Goal: Transaction & Acquisition: Purchase product/service

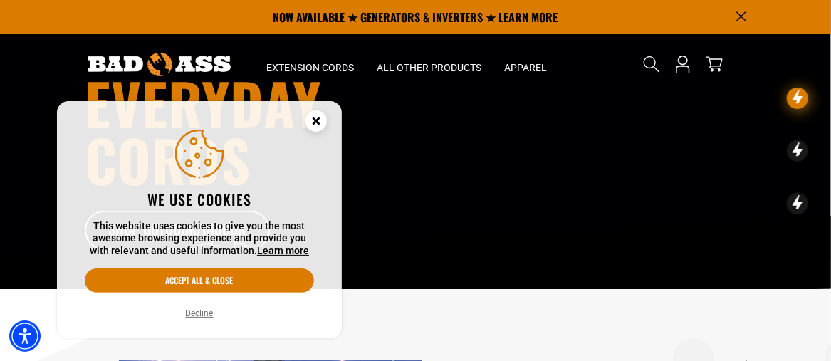
click at [317, 122] on icon "Close this option" at bounding box center [315, 120] width 5 height 5
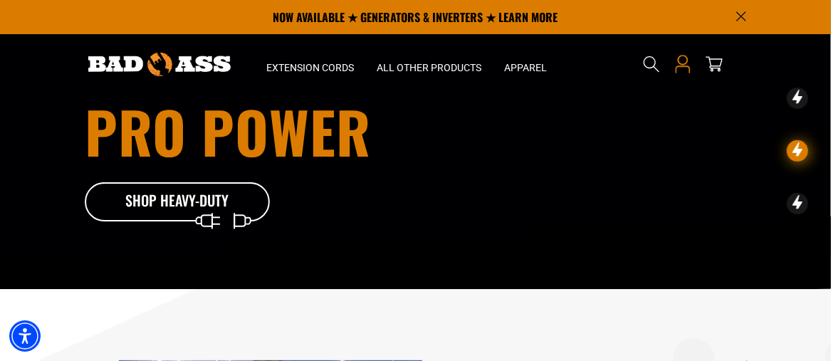
click at [686, 66] on icon "Open this option" at bounding box center [682, 69] width 15 height 7
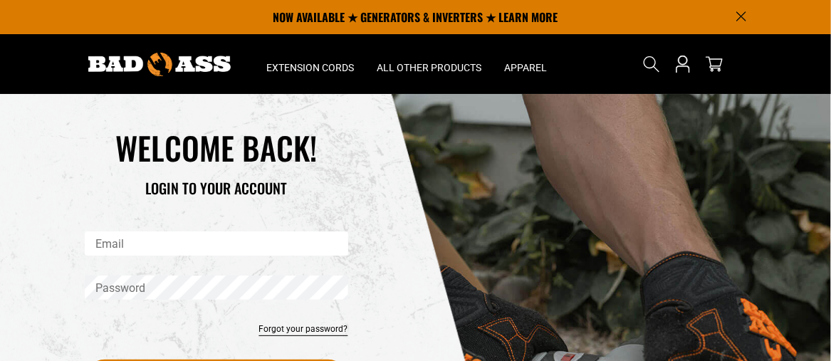
click at [216, 252] on input "Email" at bounding box center [216, 243] width 263 height 24
click at [211, 247] on input "Email" at bounding box center [216, 243] width 263 height 24
type input "**********"
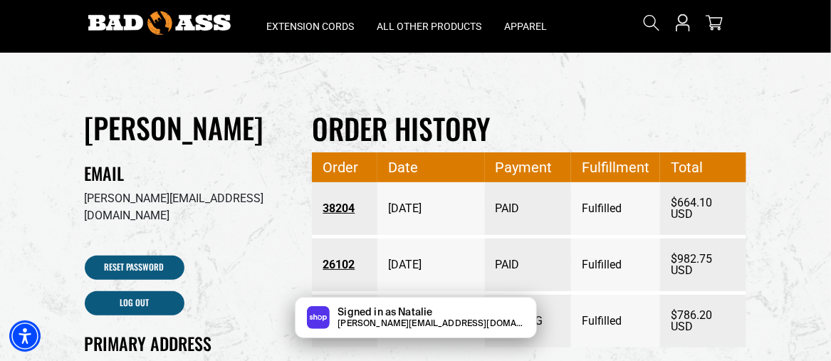
scroll to position [71, 0]
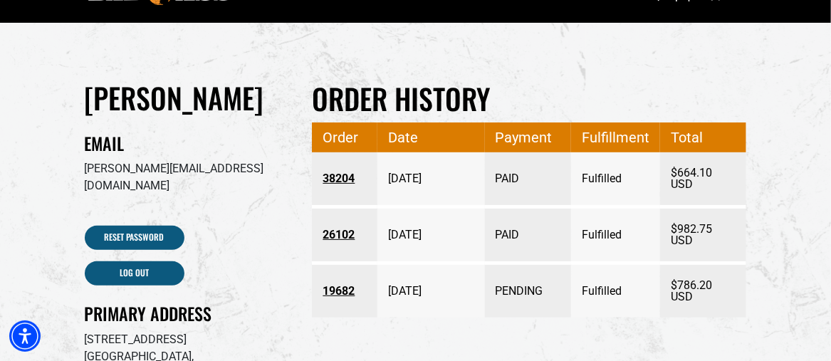
click at [345, 181] on link "38204" at bounding box center [343, 179] width 43 height 26
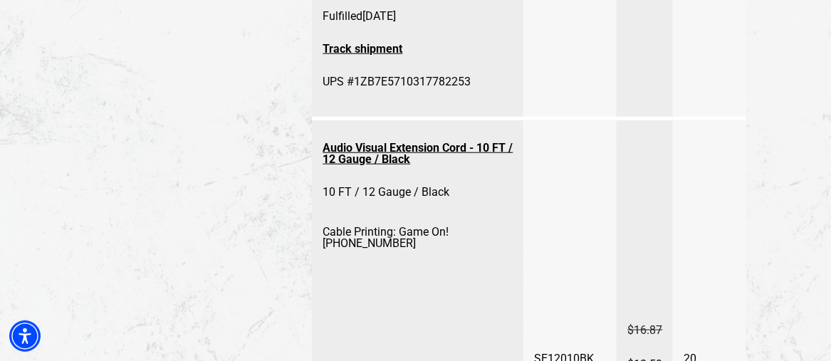
scroll to position [498, 0]
click at [433, 149] on link "Audio Visual Extension Cord - 10 FT / 12 Gauge / Black" at bounding box center [417, 153] width 190 height 37
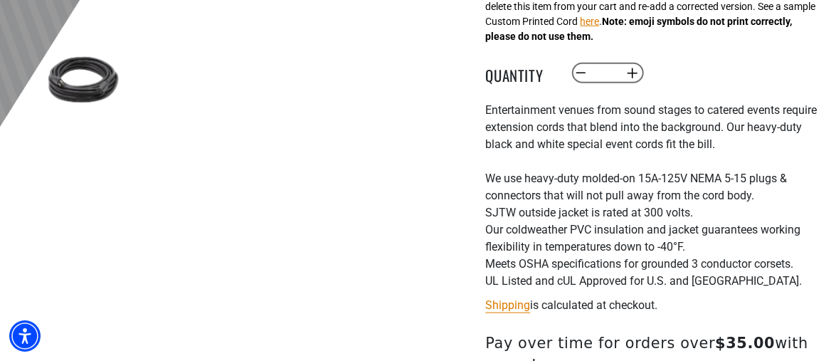
scroll to position [641, 0]
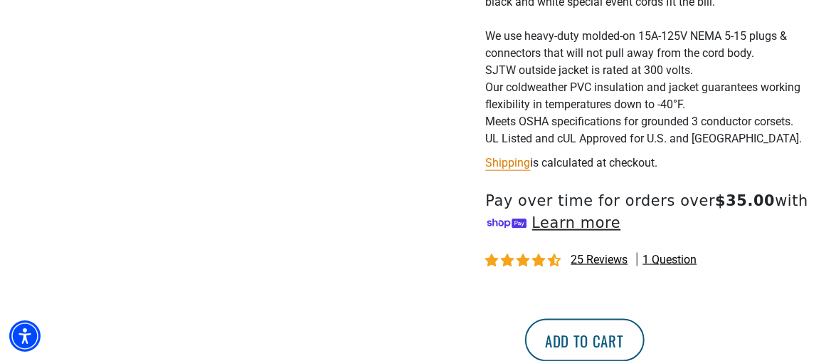
click at [645, 343] on button "Add to cart" at bounding box center [585, 340] width 120 height 43
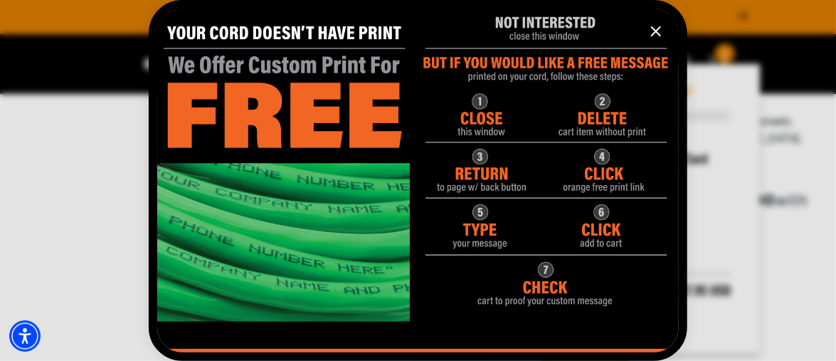
click at [656, 30] on icon "information" at bounding box center [656, 31] width 9 height 9
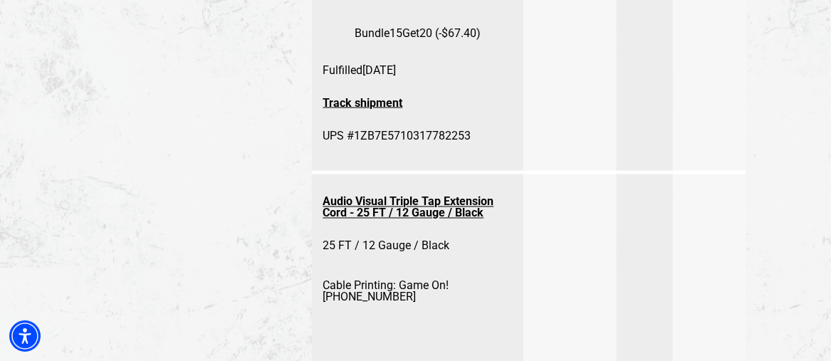
scroll to position [925, 0]
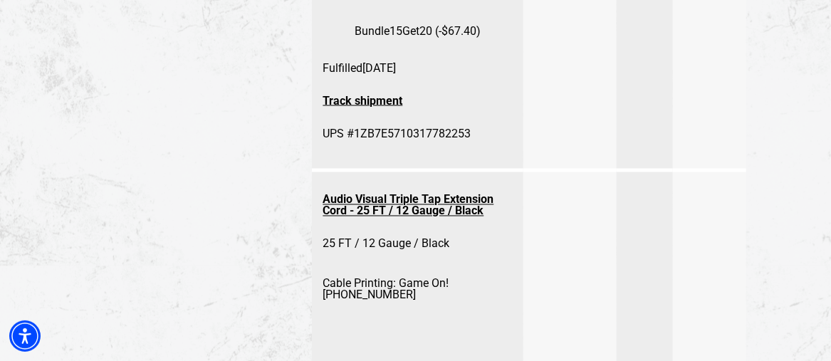
click at [455, 202] on link "Audio Visual Triple Tap Extension Cord - 25 FT / 12 Gauge / Black" at bounding box center [417, 205] width 190 height 37
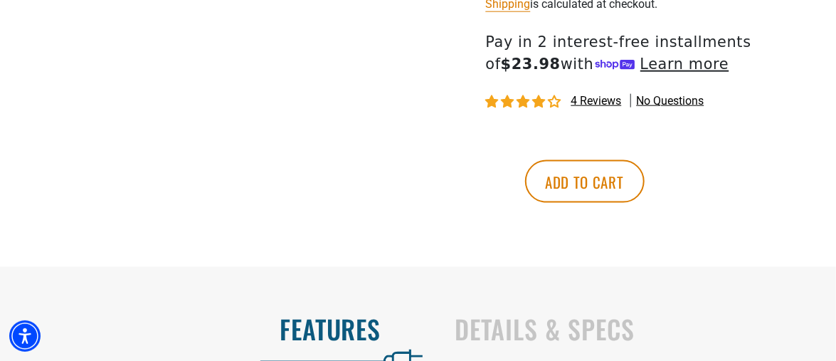
scroll to position [712, 0]
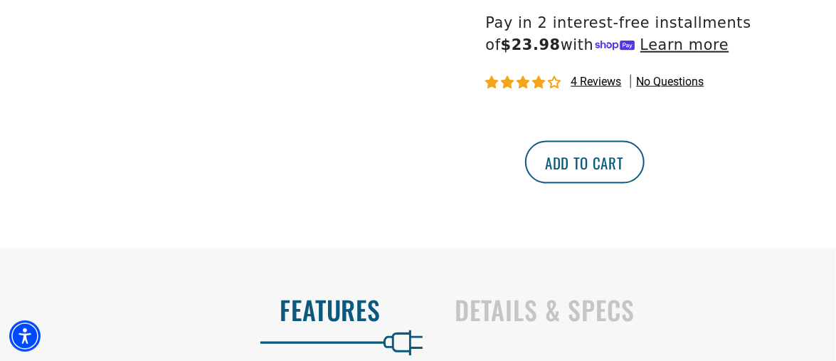
click at [645, 174] on button "Add to cart" at bounding box center [585, 162] width 120 height 43
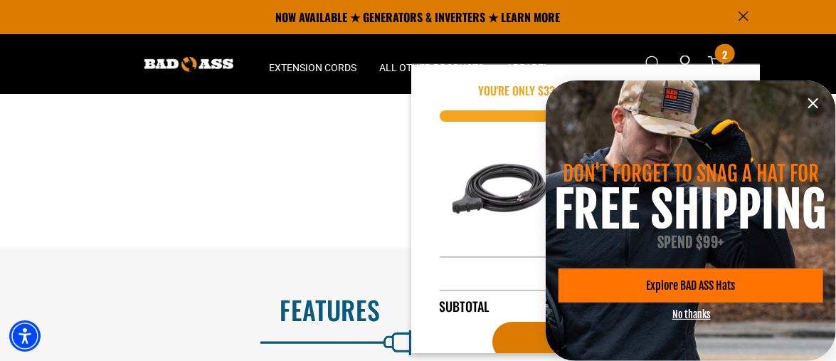
click at [811, 103] on icon "information" at bounding box center [813, 103] width 17 height 17
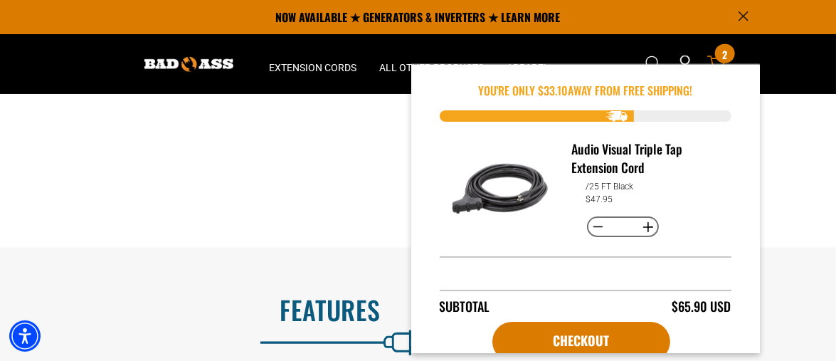
click at [725, 55] on span "2" at bounding box center [724, 54] width 5 height 11
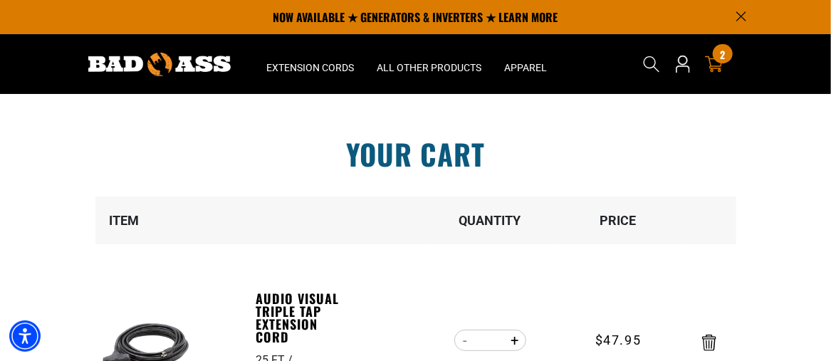
click at [720, 62] on div "2 2 items" at bounding box center [721, 53] width 19 height 19
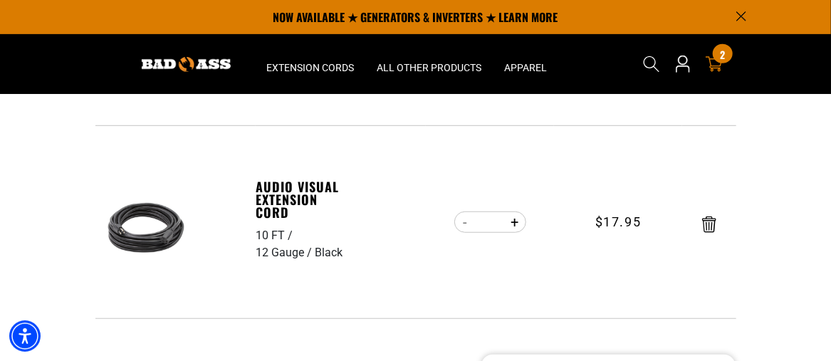
scroll to position [285, 0]
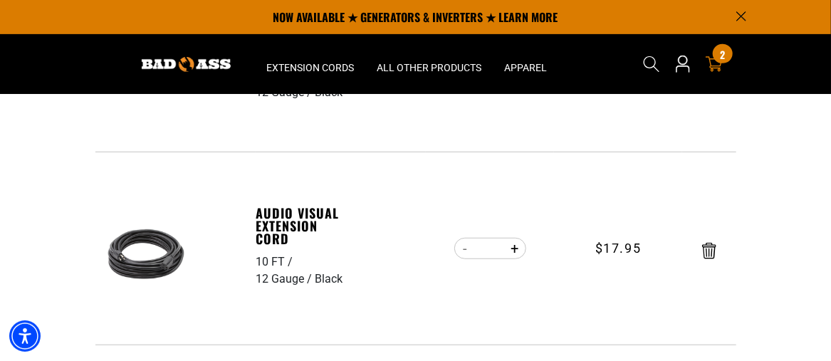
click at [499, 248] on input "*" at bounding box center [490, 248] width 28 height 24
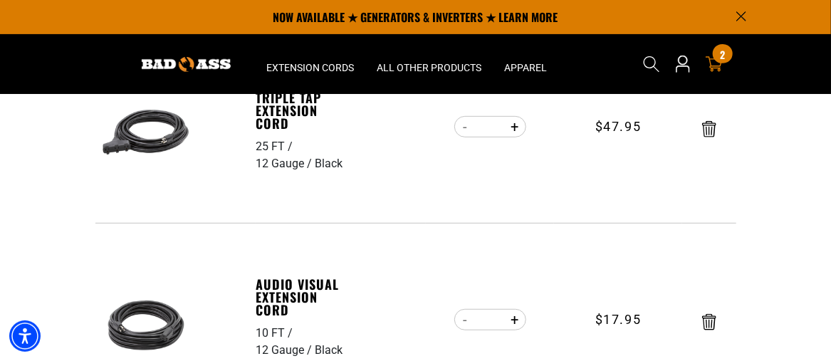
type input "**"
click at [495, 135] on input "*" at bounding box center [490, 127] width 28 height 24
type input "****"
click at [495, 135] on input "*" at bounding box center [490, 127] width 28 height 24
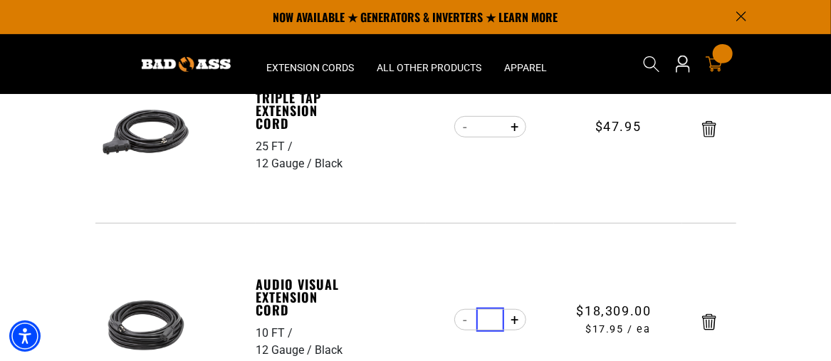
type input "****"
click at [819, 149] on section "Your cart Your cart is empty Continue Shopping Item Quantity Price 25 FT 12 Gau…" at bounding box center [415, 356] width 831 height 952
click at [493, 132] on input "*" at bounding box center [490, 127] width 28 height 24
type input "**"
click at [493, 315] on input "****" at bounding box center [490, 319] width 28 height 24
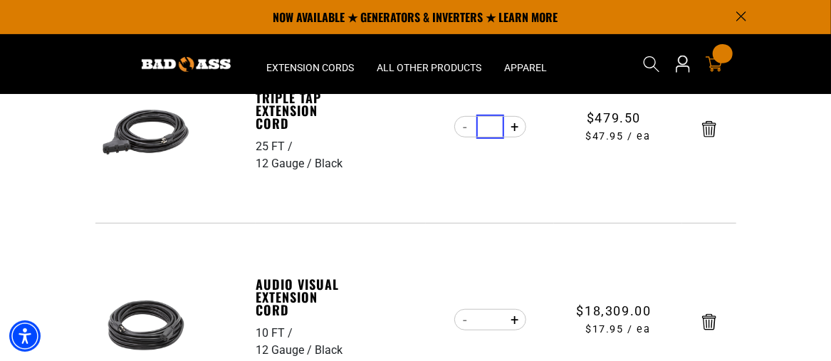
click at [498, 327] on input "****" at bounding box center [490, 319] width 28 height 24
click at [514, 320] on button "Increase quantity for Audio Visual Extension Cord" at bounding box center [515, 319] width 22 height 24
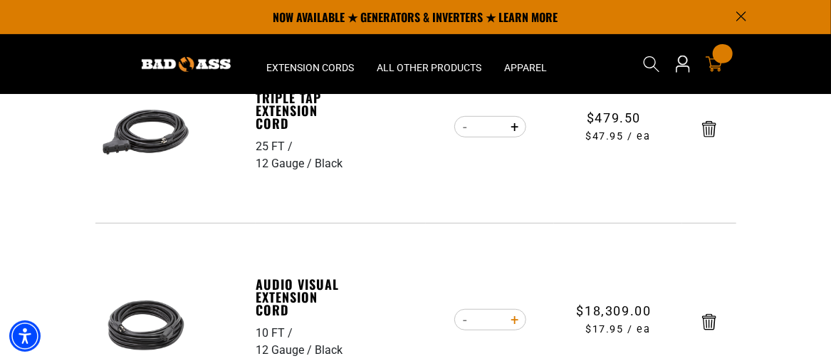
click at [514, 320] on button "Increase quantity for Audio Visual Extension Cord" at bounding box center [515, 319] width 22 height 24
type input "****"
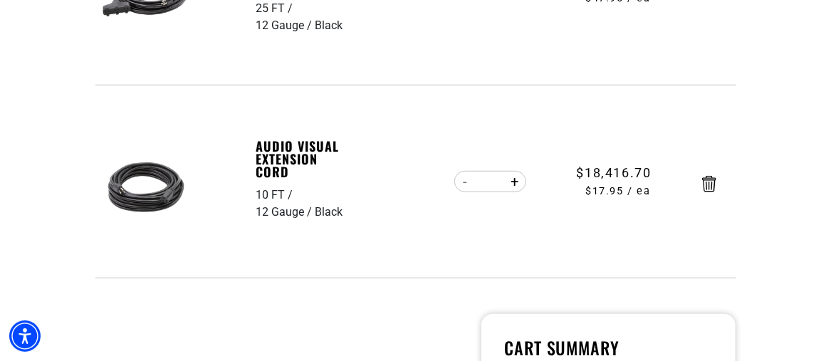
scroll to position [356, 0]
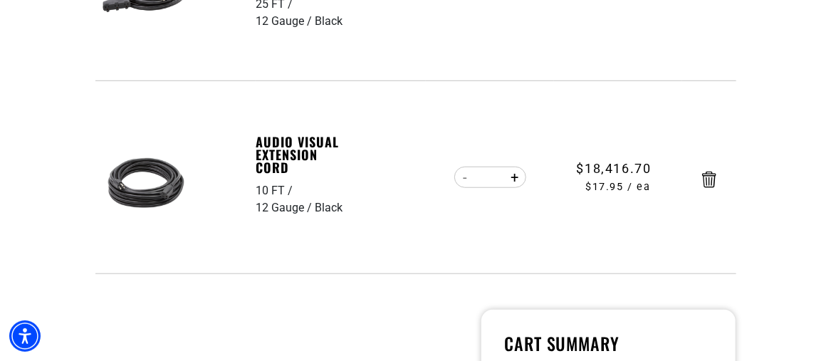
click at [495, 181] on input "****" at bounding box center [490, 177] width 28 height 24
type input "*"
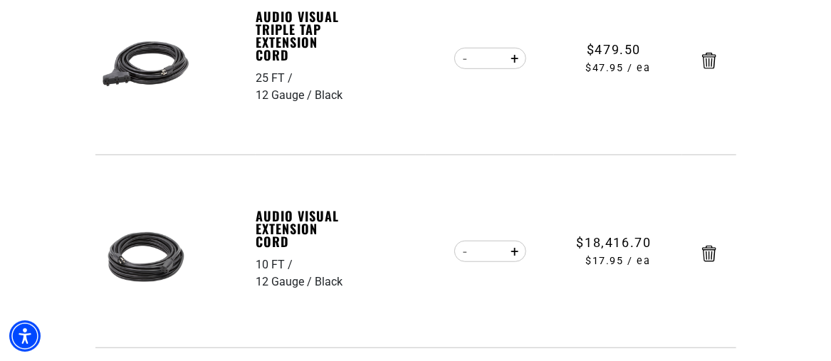
scroll to position [285, 0]
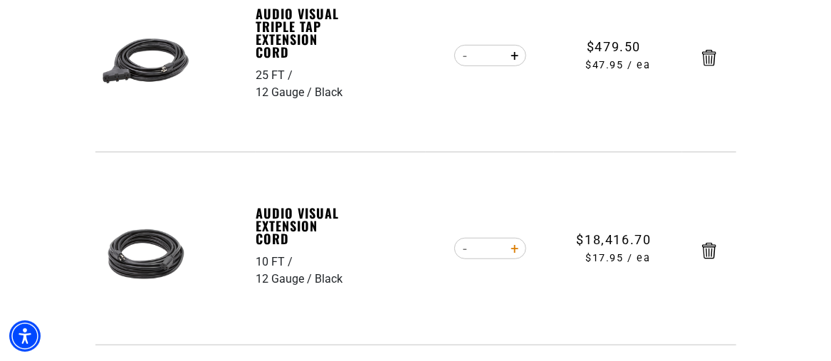
type input "*"
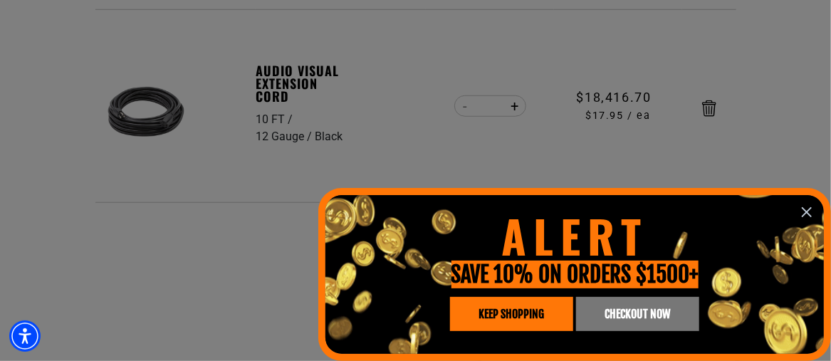
drag, startPoint x: 810, startPoint y: 212, endPoint x: 805, endPoint y: 206, distance: 8.1
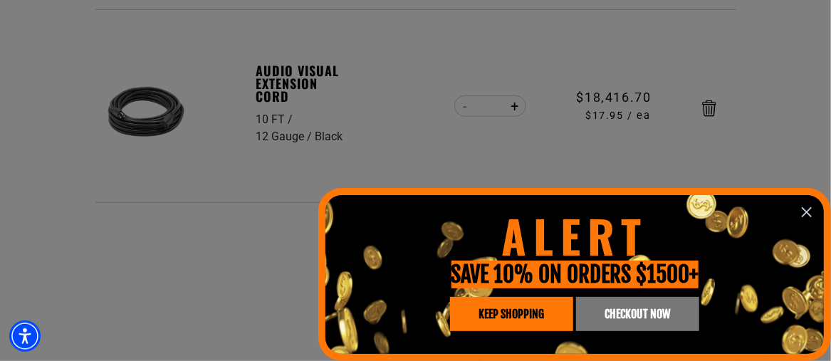
click at [808, 208] on icon "information" at bounding box center [806, 212] width 17 height 17
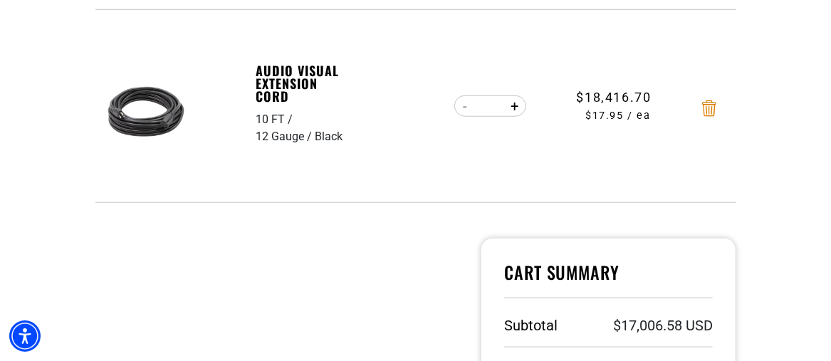
click at [703, 112] on icon "Remove Audio Visual Extension Cord - 10 FT / 12 Gauge / Black" at bounding box center [709, 108] width 14 height 16
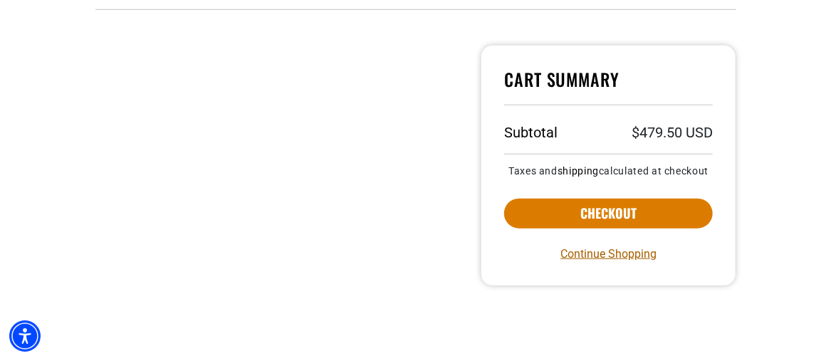
click at [584, 253] on link "Continue Shopping" at bounding box center [608, 254] width 96 height 17
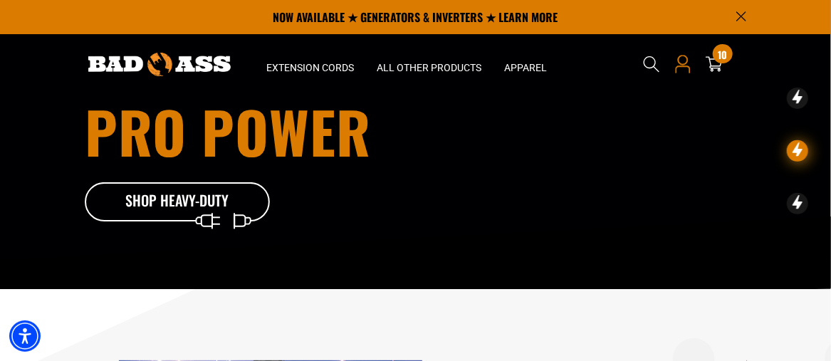
click at [686, 59] on icon "Open this option" at bounding box center [682, 60] width 10 height 10
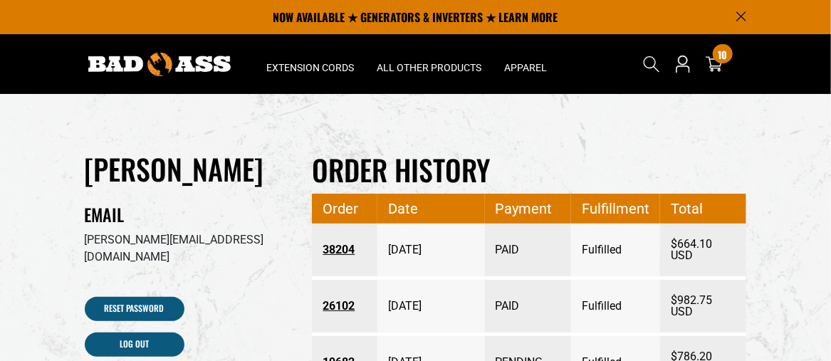
click at [346, 246] on link "38204" at bounding box center [343, 250] width 43 height 26
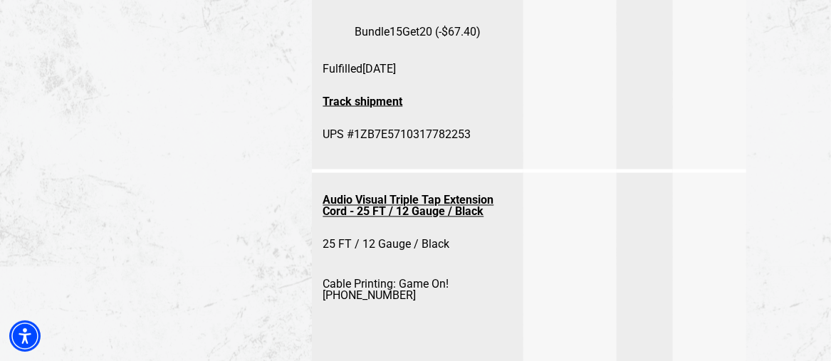
scroll to position [996, 0]
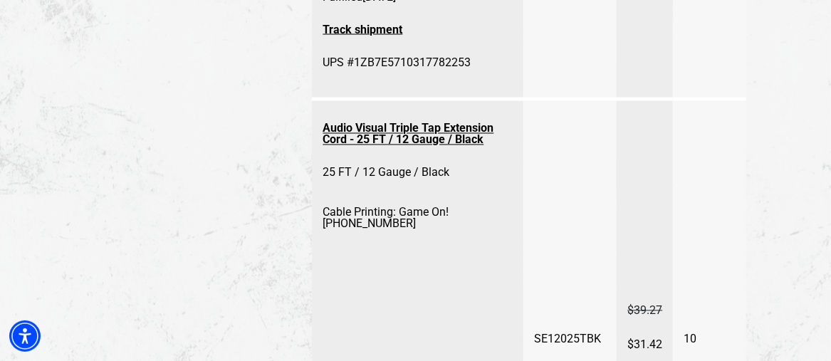
click at [433, 146] on link "Audio Visual Triple Tap Extension Cord - 25 FT / 12 Gauge / Black" at bounding box center [417, 134] width 190 height 37
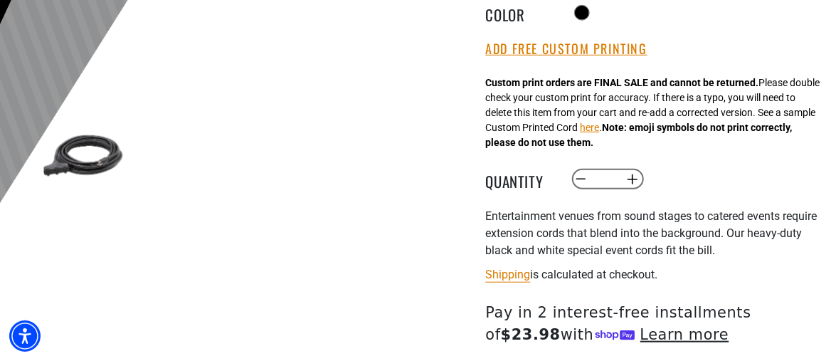
scroll to position [427, 0]
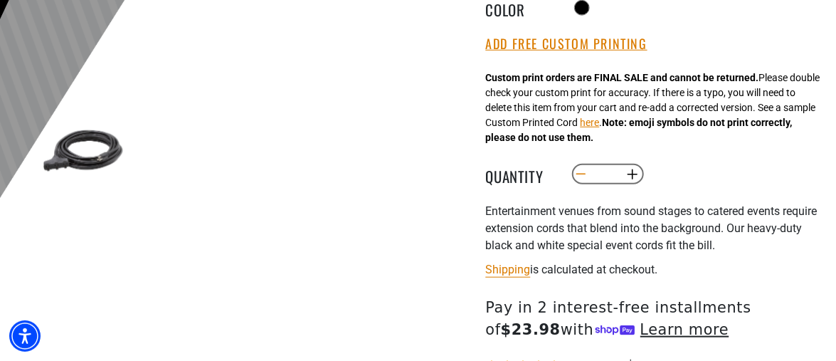
drag, startPoint x: 586, startPoint y: 177, endPoint x: 557, endPoint y: 177, distance: 28.5
click at [572, 177] on quantity-input "Decrease quantity for Audio Visual Triple Tap Extension Cord * Increase quantit…" at bounding box center [608, 174] width 75 height 24
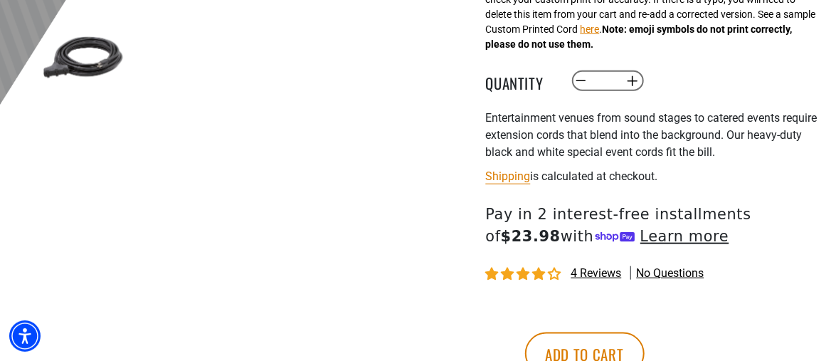
scroll to position [641, 0]
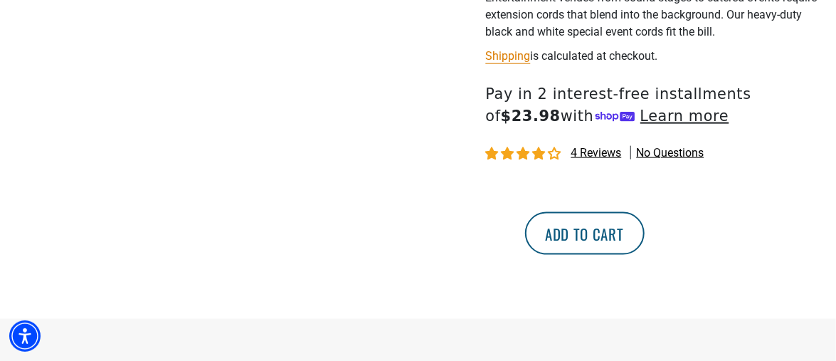
type input "**"
click at [645, 227] on button "Add to cart" at bounding box center [585, 233] width 120 height 43
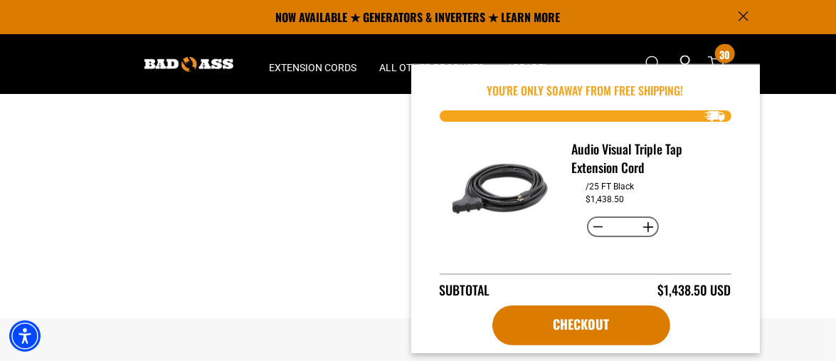
click at [589, 228] on button "Decrease quantity for Audio Visual Triple Tap Extension Cord" at bounding box center [598, 227] width 22 height 24
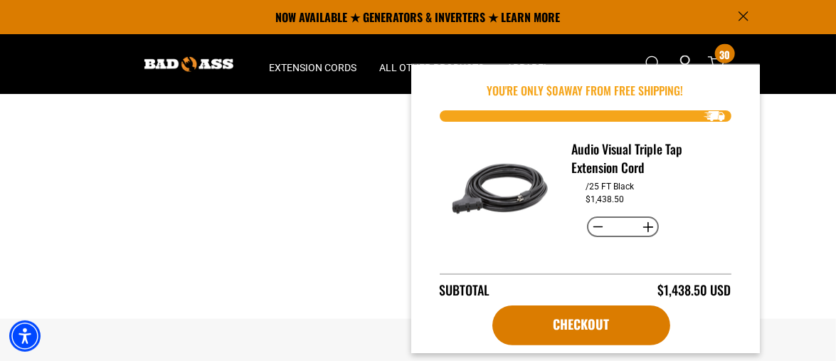
click at [589, 228] on button "Decrease quantity for Audio Visual Triple Tap Extension Cord" at bounding box center [598, 227] width 22 height 24
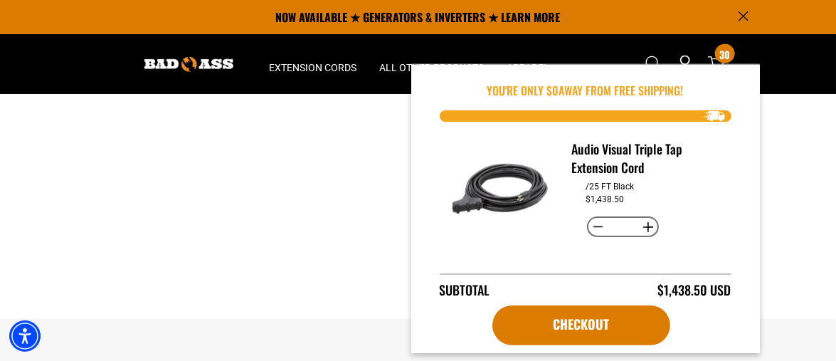
type input "**"
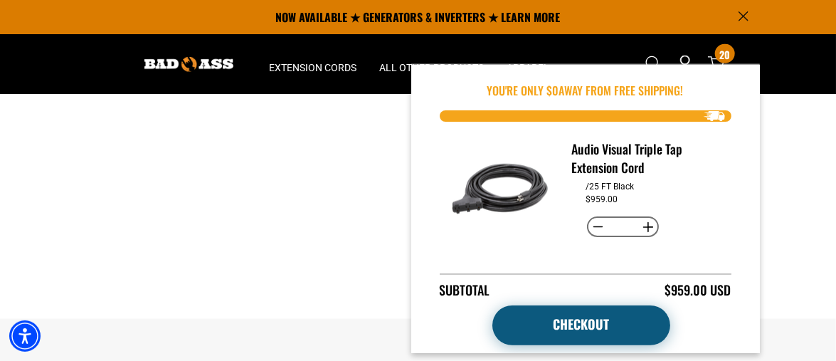
click at [608, 332] on link "Checkout" at bounding box center [582, 325] width 178 height 40
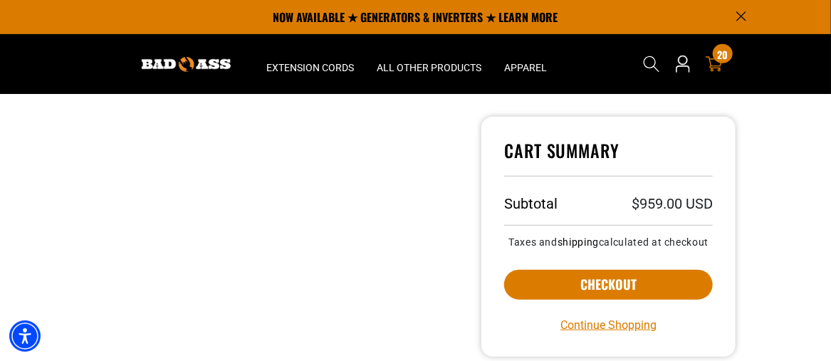
scroll to position [71, 0]
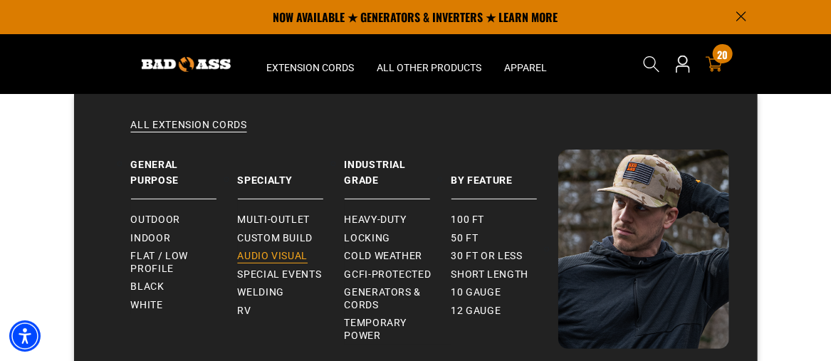
click at [265, 251] on span "Audio Visual" at bounding box center [273, 256] width 70 height 13
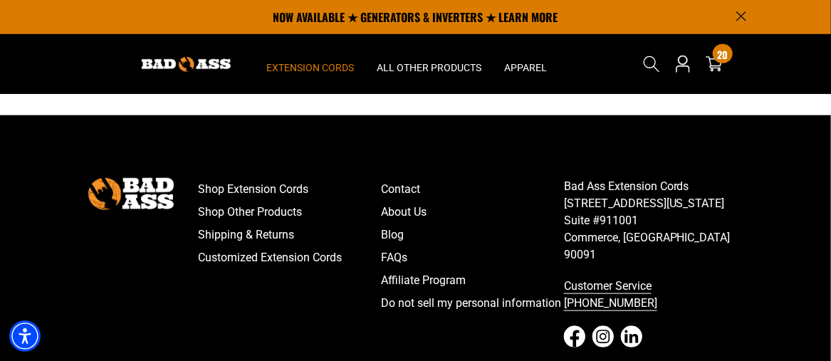
scroll to position [356, 0]
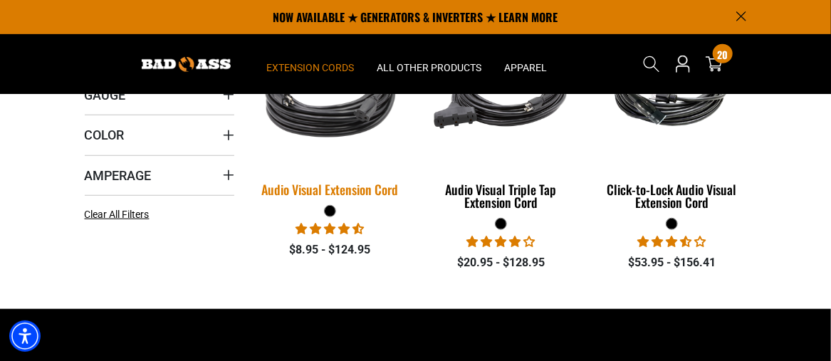
click at [346, 142] on img at bounding box center [330, 95] width 171 height 154
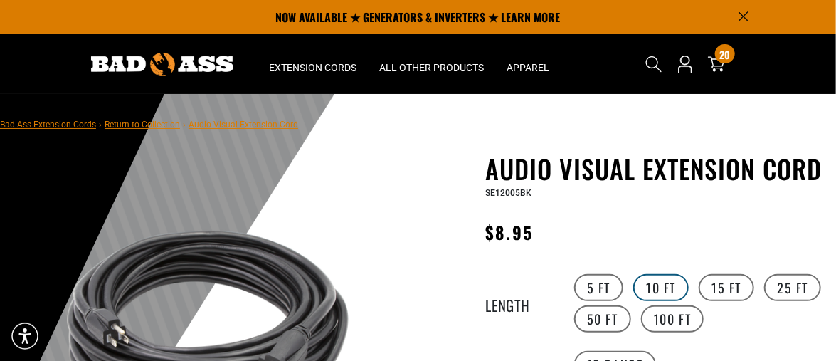
click at [669, 285] on label "10 FT" at bounding box center [661, 287] width 56 height 27
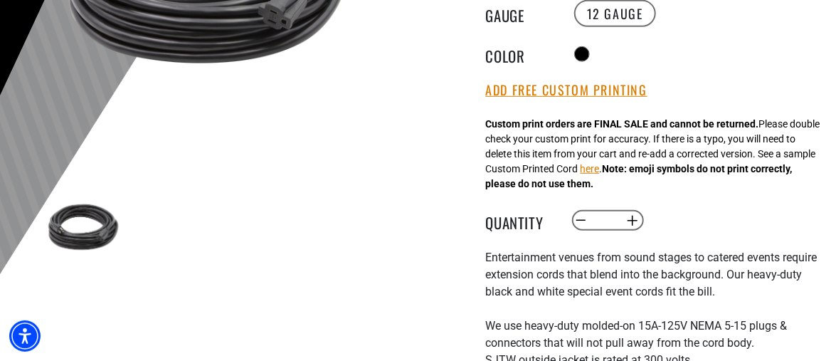
scroll to position [356, 0]
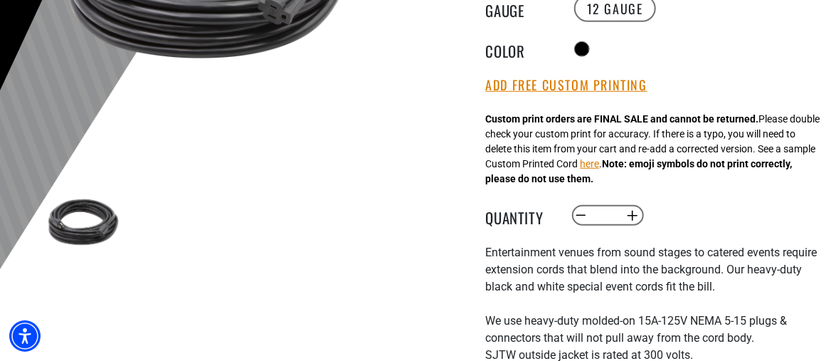
click at [611, 213] on input "*" at bounding box center [607, 216] width 29 height 24
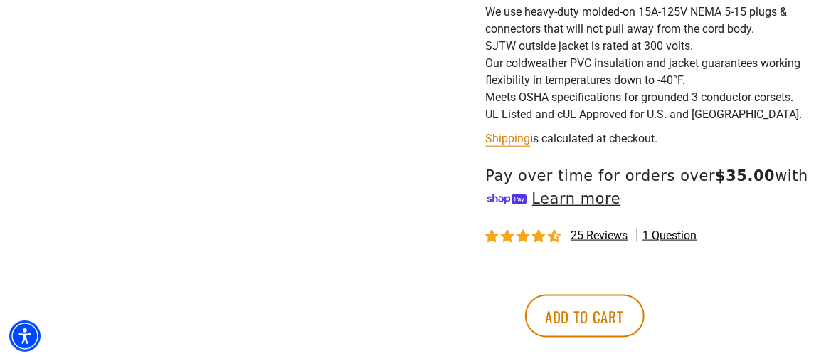
scroll to position [712, 0]
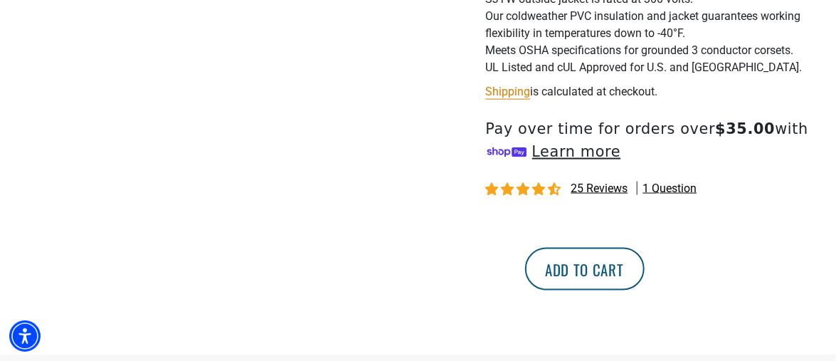
type input "***"
click at [645, 263] on button "Add to cart" at bounding box center [585, 269] width 120 height 43
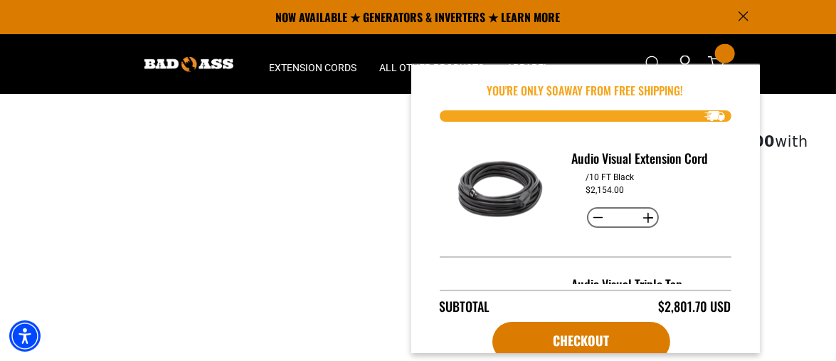
scroll to position [628, 0]
click at [590, 216] on button "Decrease quantity for Audio Visual Extension Cord" at bounding box center [598, 218] width 22 height 24
click at [592, 216] on button "Decrease quantity for Audio Visual Extension Cord" at bounding box center [598, 218] width 22 height 24
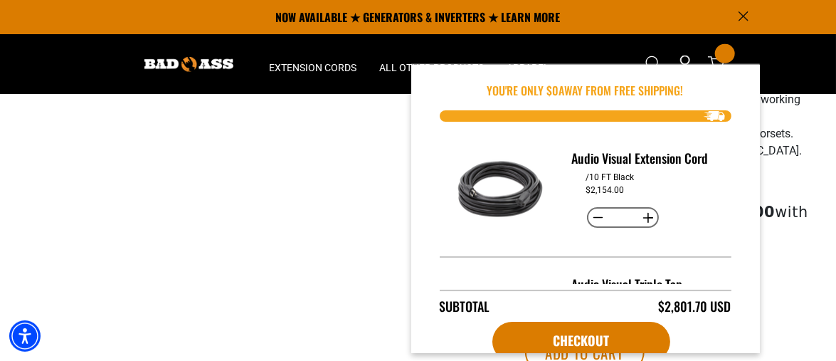
type input "***"
click at [592, 216] on button "Decrease quantity for Audio Visual Extension Cord" at bounding box center [598, 218] width 22 height 24
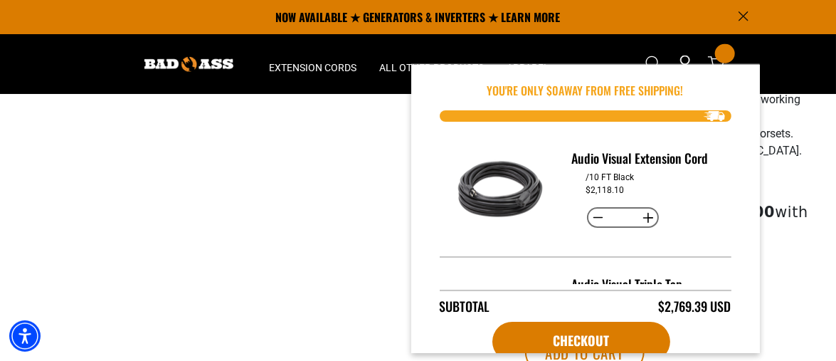
click at [592, 216] on button "Decrease quantity for Audio Visual Extension Cord" at bounding box center [598, 218] width 22 height 24
type input "***"
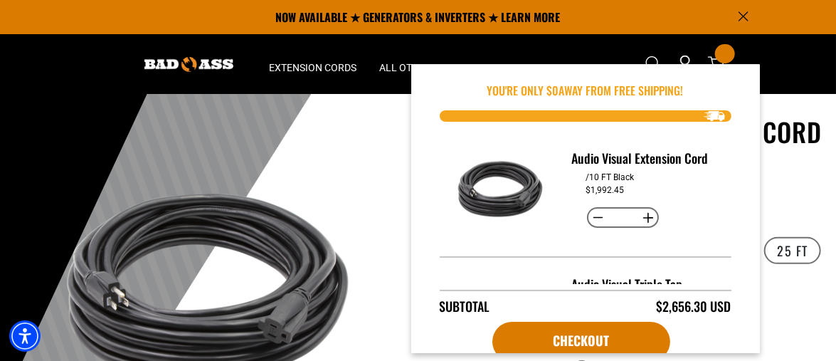
scroll to position [0, 0]
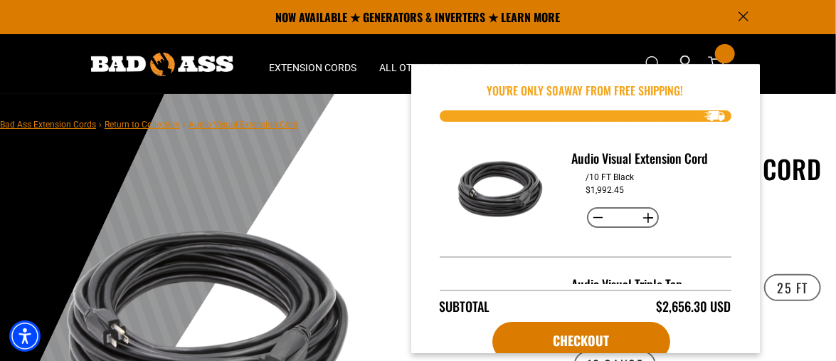
click at [599, 216] on button "Decrease quantity for Audio Visual Extension Cord" at bounding box center [598, 218] width 22 height 24
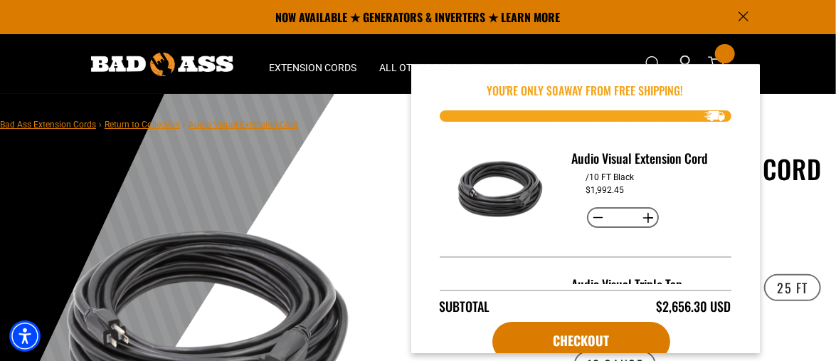
click at [599, 216] on button "Decrease quantity for Audio Visual Extension Cord" at bounding box center [598, 218] width 22 height 24
click at [597, 216] on button "Decrease quantity for Audio Visual Extension Cord" at bounding box center [598, 218] width 22 height 24
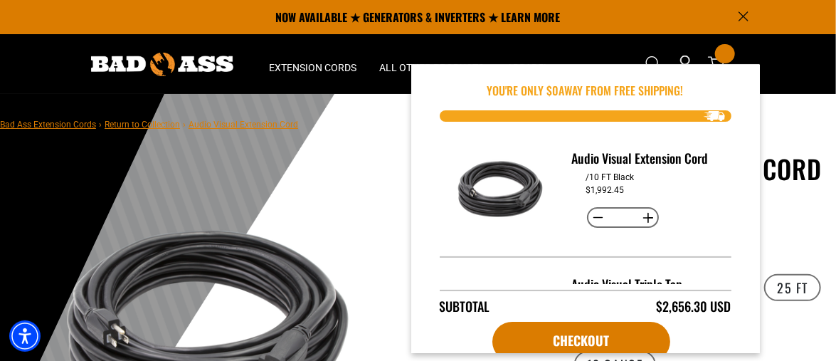
click at [597, 216] on button "Decrease quantity for Audio Visual Extension Cord" at bounding box center [598, 218] width 22 height 24
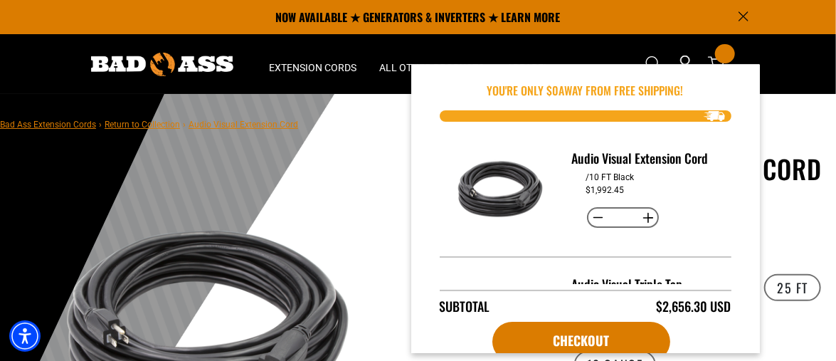
click at [597, 216] on button "Decrease quantity for Audio Visual Extension Cord" at bounding box center [598, 218] width 22 height 24
click at [594, 216] on button "Decrease quantity for Audio Visual Extension Cord" at bounding box center [598, 218] width 22 height 24
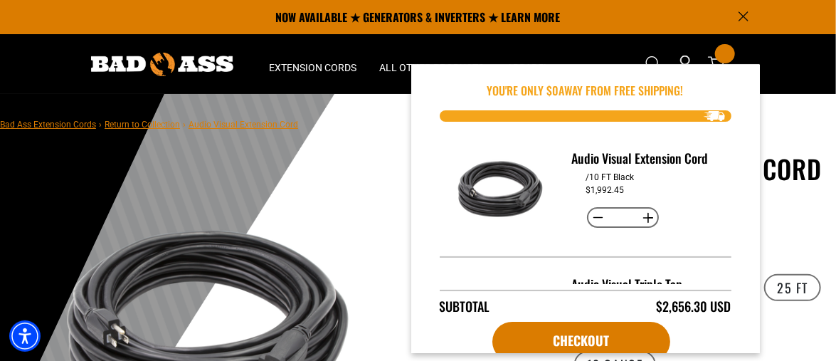
click at [594, 216] on button "Decrease quantity for Audio Visual Extension Cord" at bounding box center [598, 218] width 22 height 24
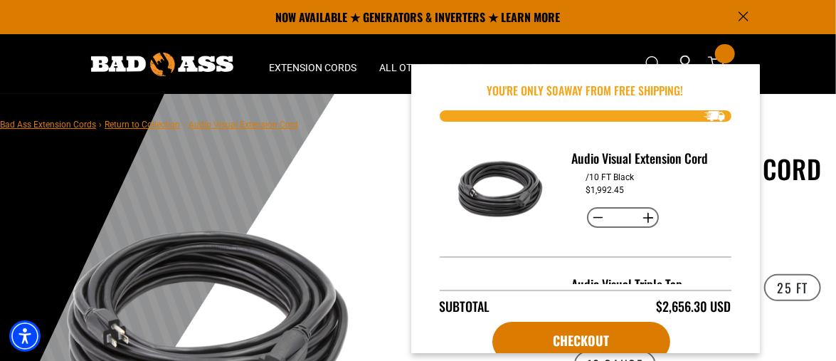
click at [594, 216] on button "Decrease quantity for Audio Visual Extension Cord" at bounding box center [598, 218] width 22 height 24
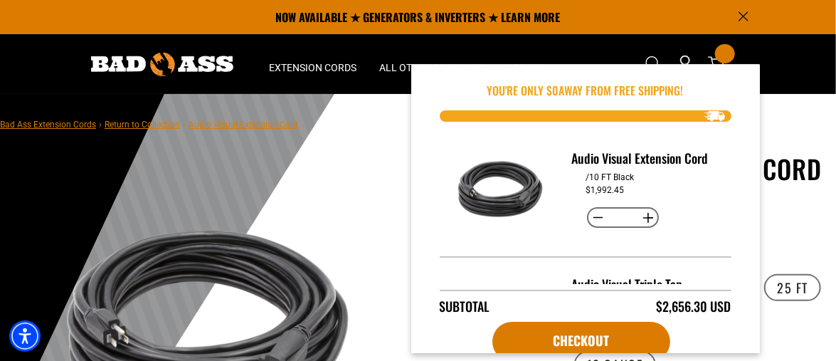
click at [594, 216] on button "Decrease quantity for Audio Visual Extension Cord" at bounding box center [598, 218] width 22 height 24
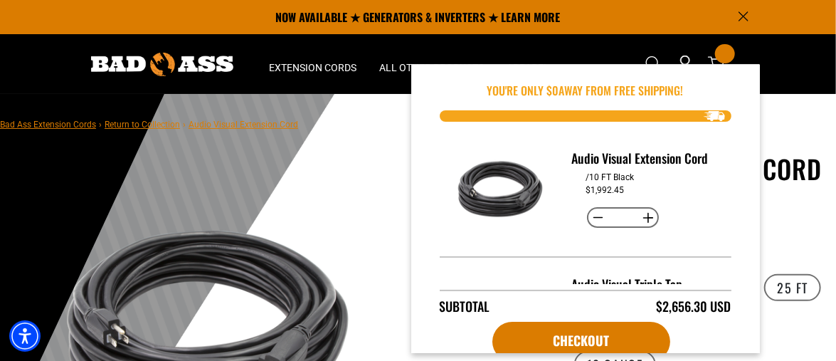
click at [594, 216] on button "Decrease quantity for Audio Visual Extension Cord" at bounding box center [598, 218] width 22 height 24
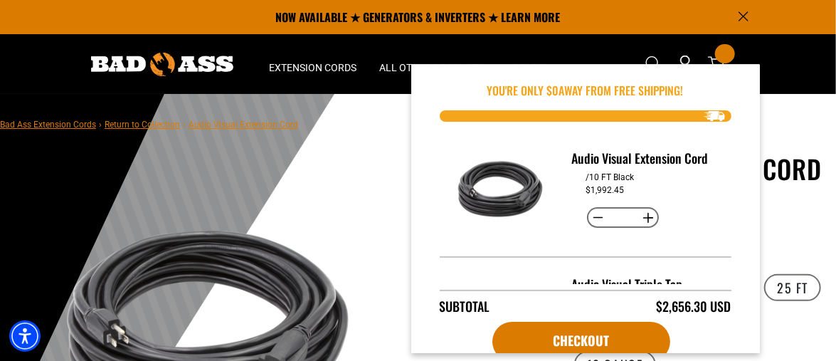
click at [594, 216] on button "Decrease quantity for Audio Visual Extension Cord" at bounding box center [598, 218] width 22 height 24
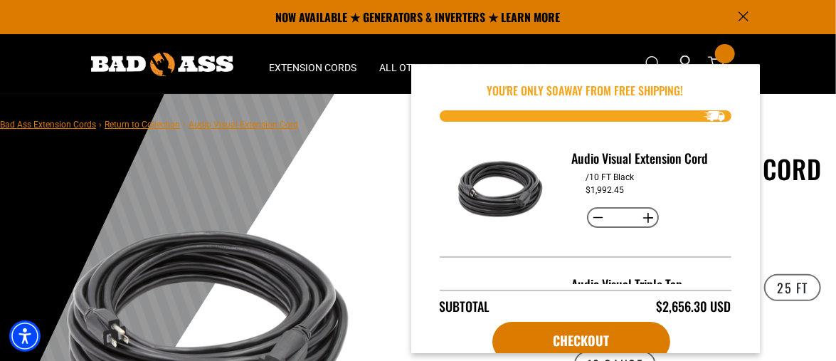
click at [594, 216] on button "Decrease quantity for Audio Visual Extension Cord" at bounding box center [598, 218] width 22 height 24
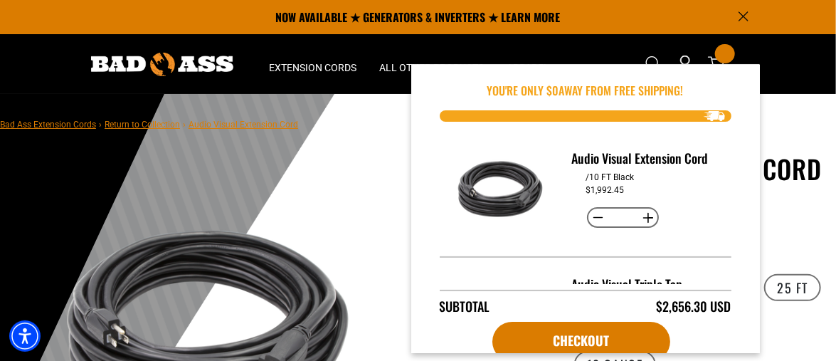
click at [594, 216] on button "Decrease quantity for Audio Visual Extension Cord" at bounding box center [598, 218] width 22 height 24
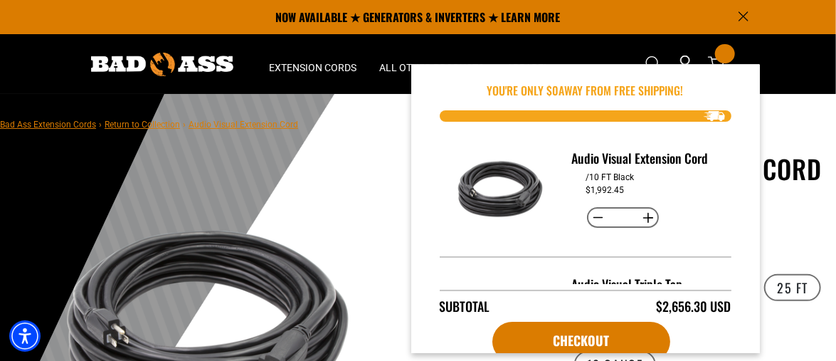
click at [594, 216] on button "Decrease quantity for Audio Visual Extension Cord" at bounding box center [598, 218] width 22 height 24
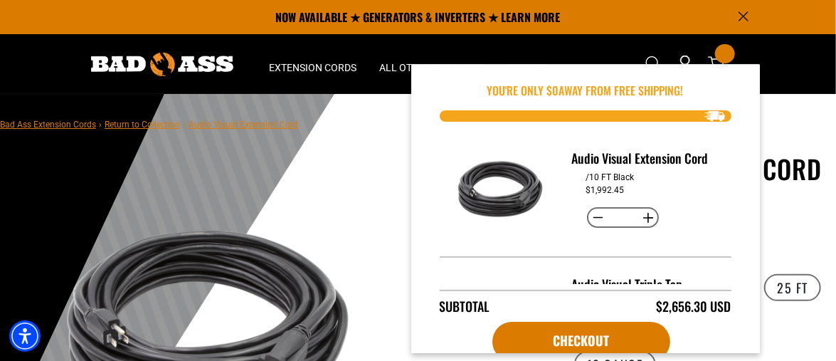
click at [594, 216] on button "Decrease quantity for Audio Visual Extension Cord" at bounding box center [598, 218] width 22 height 24
click at [594, 214] on button "Decrease quantity for Audio Visual Extension Cord" at bounding box center [598, 218] width 22 height 24
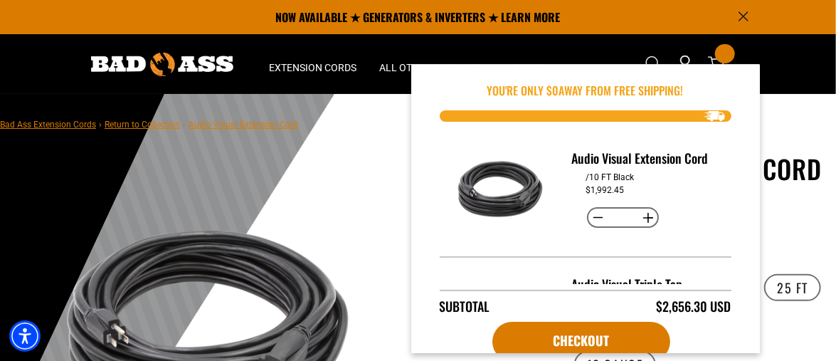
click at [594, 214] on button "Decrease quantity for Audio Visual Extension Cord" at bounding box center [598, 218] width 22 height 24
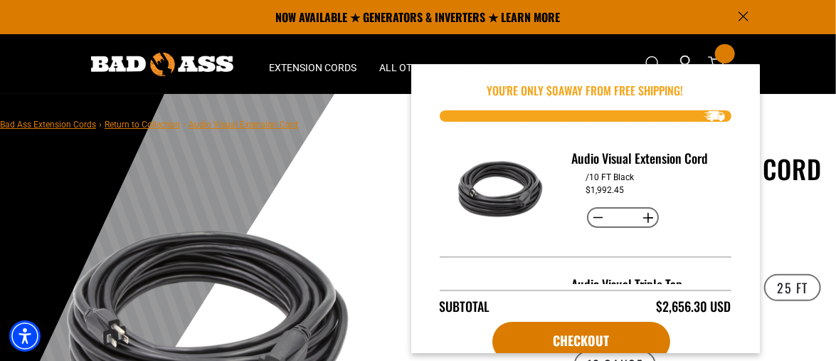
click at [594, 214] on button "Decrease quantity for Audio Visual Extension Cord" at bounding box center [598, 218] width 22 height 24
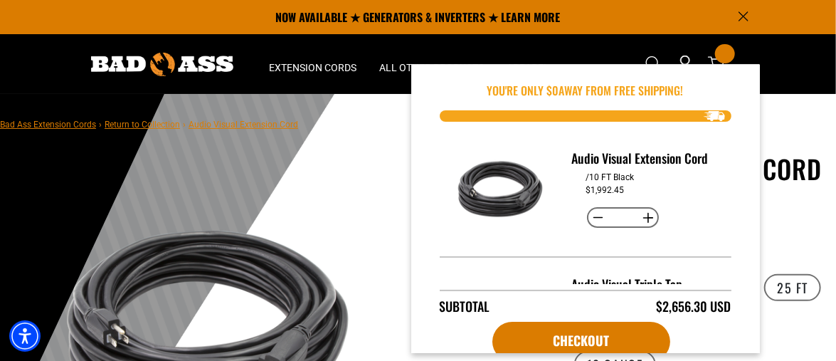
click at [594, 214] on button "Decrease quantity for Audio Visual Extension Cord" at bounding box center [598, 218] width 22 height 24
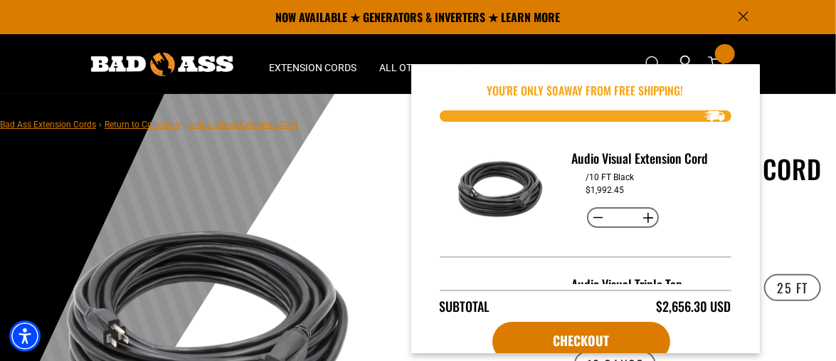
click at [594, 214] on button "Decrease quantity for Audio Visual Extension Cord" at bounding box center [598, 218] width 22 height 24
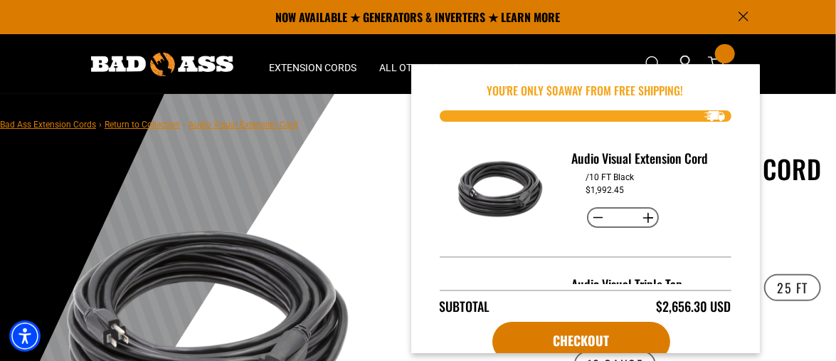
click at [594, 214] on button "Decrease quantity for Audio Visual Extension Cord" at bounding box center [598, 218] width 22 height 24
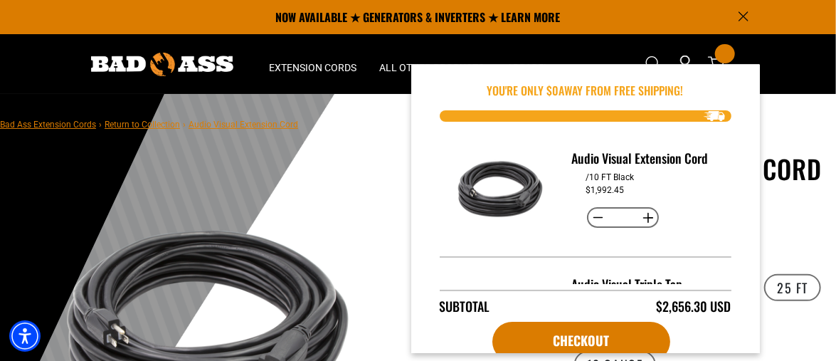
click at [594, 213] on button "Decrease quantity for Audio Visual Extension Cord" at bounding box center [598, 218] width 22 height 24
type input "**"
click at [562, 224] on div "Audio Visual Extension Cord /10 FT Black $1,992.45 Decrease quantity for Audio …" at bounding box center [646, 189] width 170 height 81
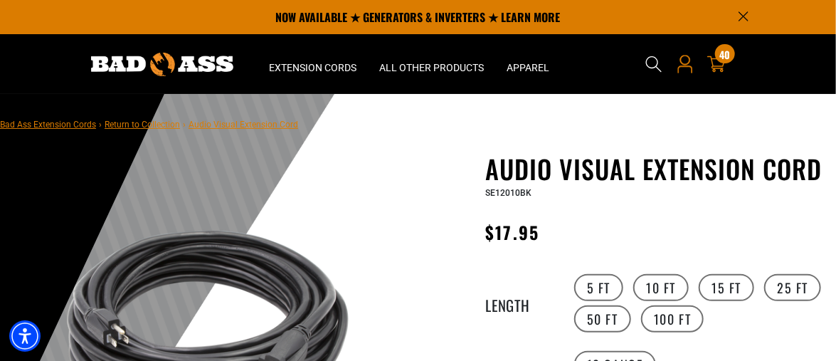
click at [680, 66] on icon "Open this option" at bounding box center [685, 69] width 15 height 7
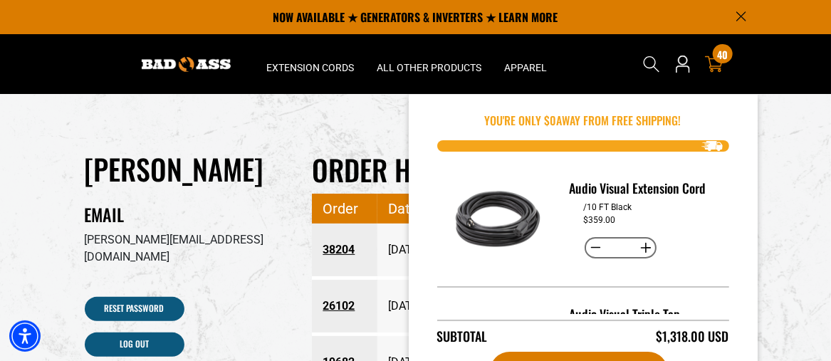
drag, startPoint x: 705, startPoint y: 65, endPoint x: 725, endPoint y: 53, distance: 24.3
click at [725, 53] on span "40" at bounding box center [722, 54] width 11 height 11
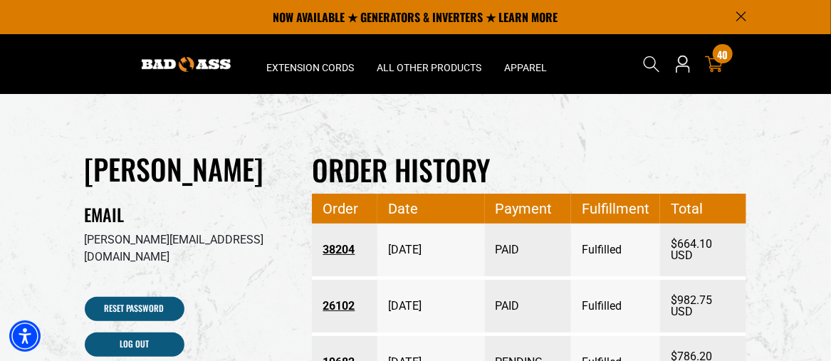
click at [725, 53] on span "40" at bounding box center [722, 54] width 11 height 11
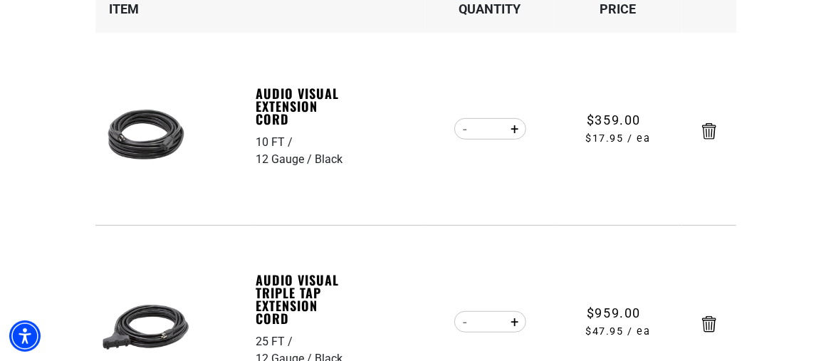
scroll to position [285, 0]
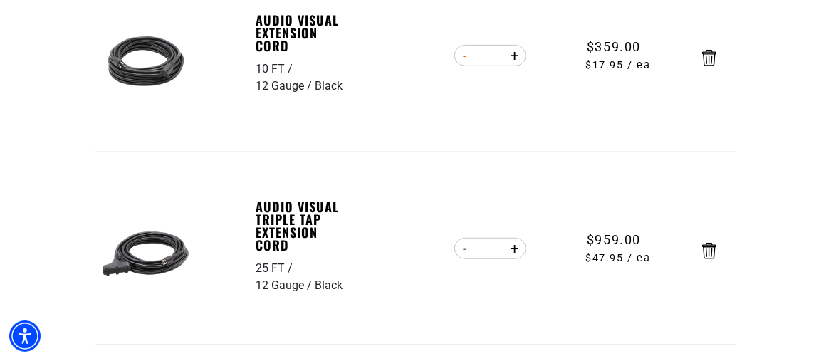
click at [462, 60] on button "Decrease quantity for Audio Visual Extension Cord" at bounding box center [465, 55] width 22 height 24
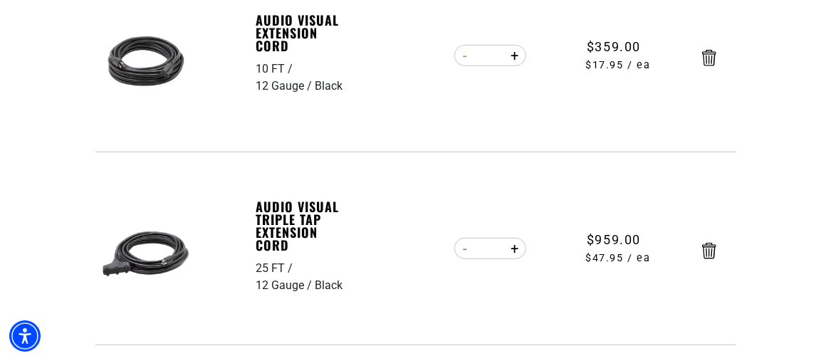
click at [462, 60] on button "Decrease quantity for Audio Visual Extension Cord" at bounding box center [465, 55] width 22 height 24
type input "**"
click at [462, 60] on form "Item Quantity Price Audio Visual Extension Cord 10 FT 12 Gauge Black Audio Visu…" at bounding box center [415, 128] width 641 height 433
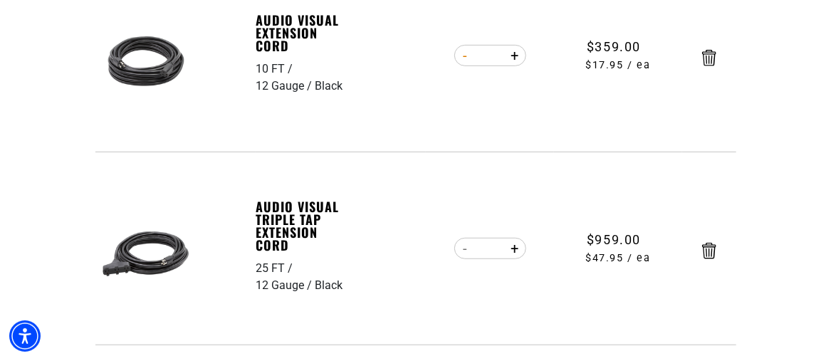
click at [462, 60] on form "Item Quantity Price Audio Visual Extension Cord 10 FT 12 Gauge Black Audio Visu…" at bounding box center [415, 128] width 641 height 433
click at [467, 58] on button "Decrease quantity for Audio Visual Extension Cord" at bounding box center [465, 55] width 22 height 24
type input "**"
click at [467, 58] on form "Item Quantity Price Audio Visual Extension Cord 10 FT 12 Gauge Black Audio Visu…" at bounding box center [415, 128] width 641 height 433
click at [466, 61] on button "Decrease quantity for Audio Visual Extension Cord" at bounding box center [465, 55] width 22 height 24
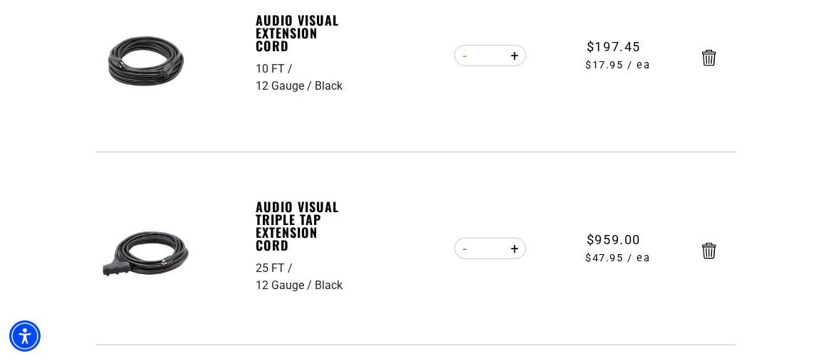
type input "**"
click at [778, 125] on section "Your cart Your cart is empty Continue Shopping Item Quantity Price 10 FT 12 Gau…" at bounding box center [415, 260] width 831 height 903
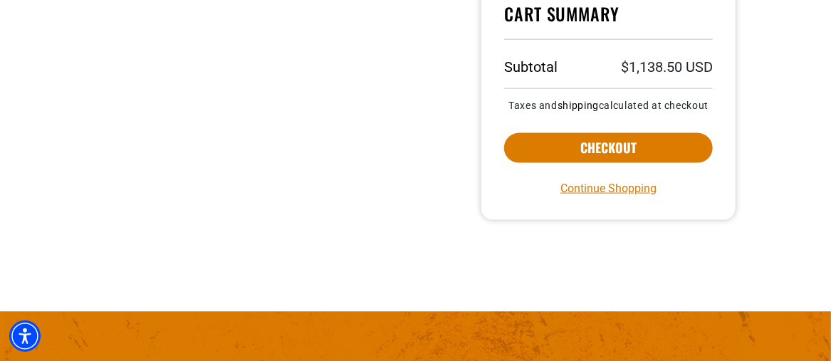
scroll to position [712, 0]
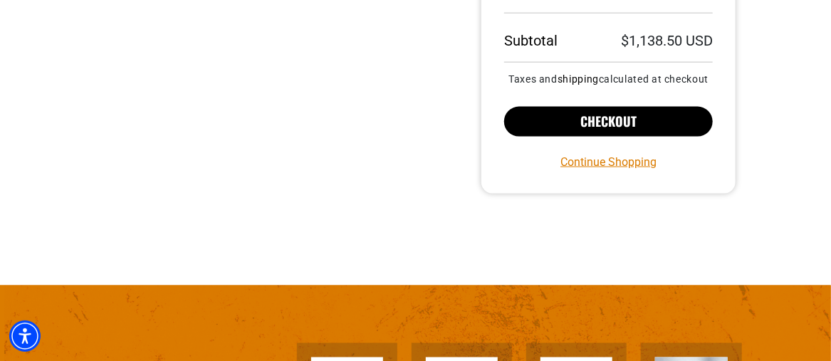
click at [606, 122] on button "Checkout" at bounding box center [608, 122] width 209 height 30
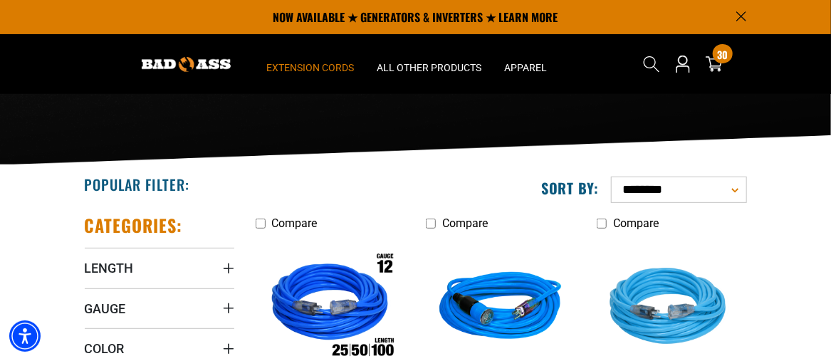
scroll to position [71, 0]
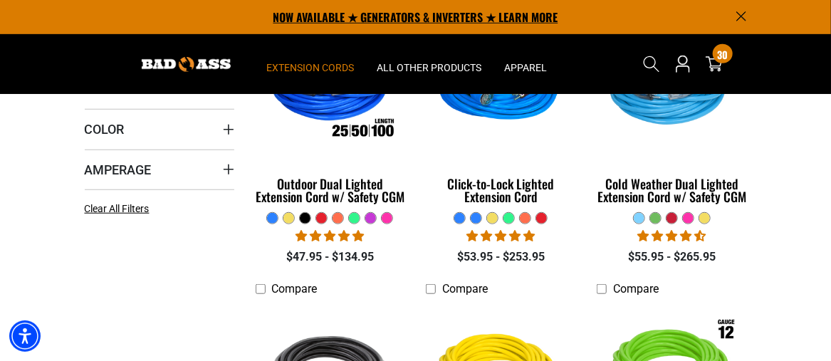
scroll to position [356, 0]
